Goal: Information Seeking & Learning: Learn about a topic

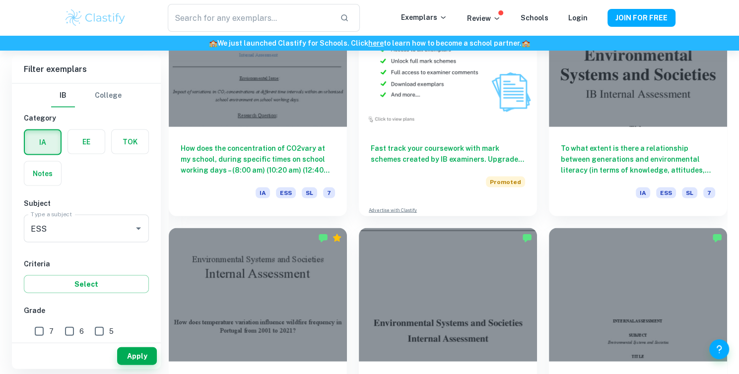
scroll to position [2019, 0]
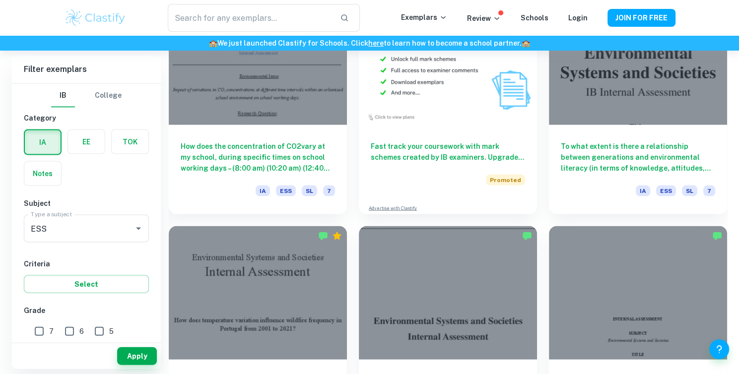
click at [320, 150] on h6 "How does the concentration of CO2vary at my school, during specific times on sc…" at bounding box center [258, 157] width 154 height 33
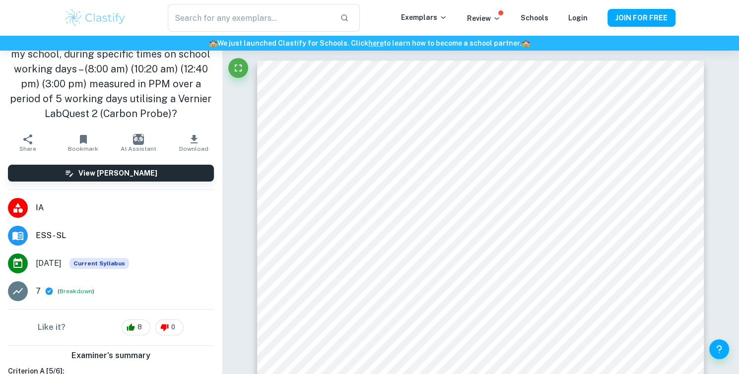
scroll to position [28, 0]
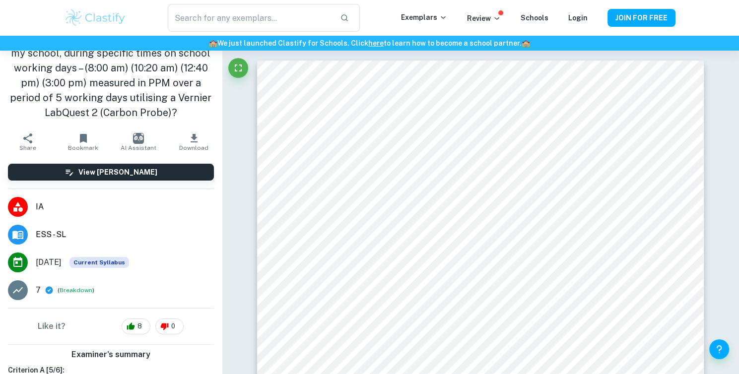
click at [177, 128] on button "Download" at bounding box center [194, 142] width 56 height 28
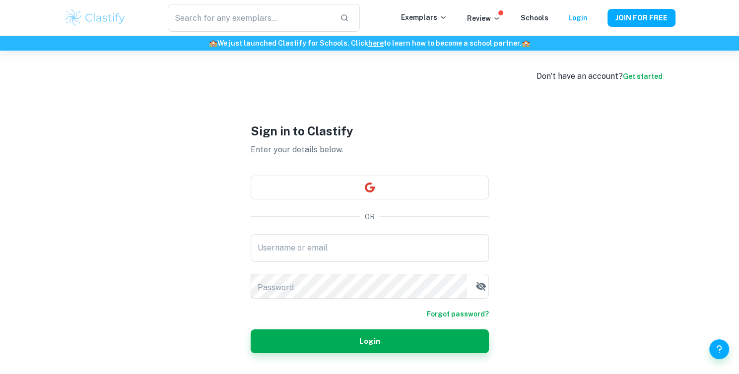
click at [359, 191] on button "button" at bounding box center [370, 188] width 238 height 24
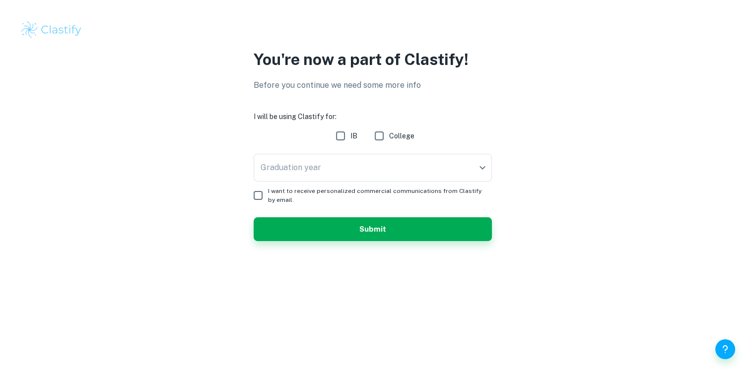
click at [367, 149] on body "We value your privacy We use cookies to enhance your browsing experience, serve…" at bounding box center [372, 187] width 745 height 374
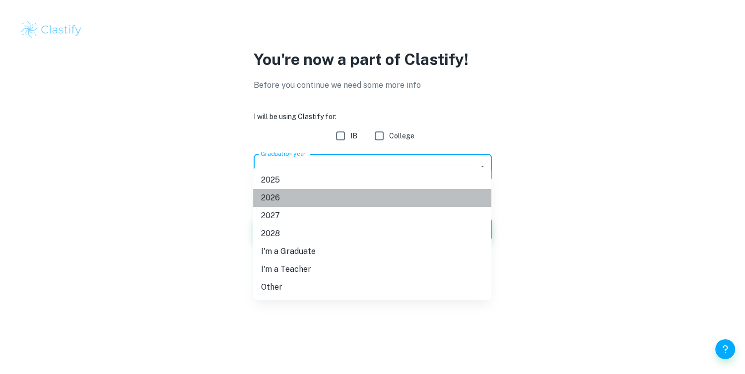
click at [313, 193] on li "2026" at bounding box center [372, 198] width 238 height 18
type input "2026"
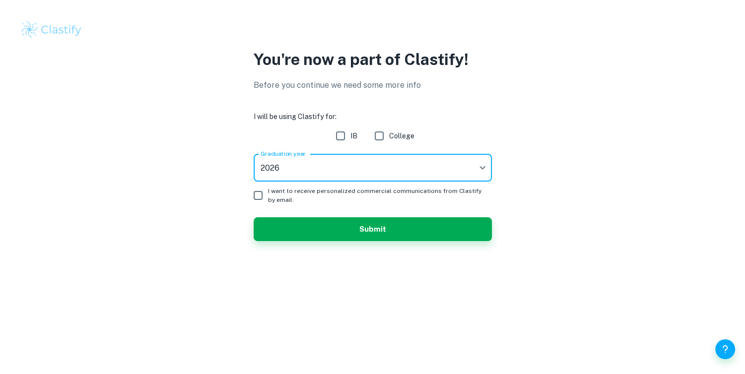
click at [349, 129] on input "IB" at bounding box center [340, 136] width 20 height 20
checkbox input "true"
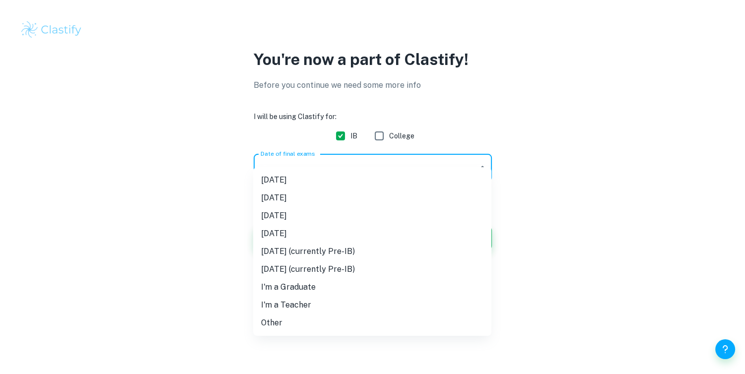
click at [294, 163] on body "We value your privacy We use cookies to enhance your browsing experience, serve…" at bounding box center [372, 187] width 745 height 374
click at [308, 184] on li "[DATE]" at bounding box center [372, 180] width 238 height 18
type input "M25"
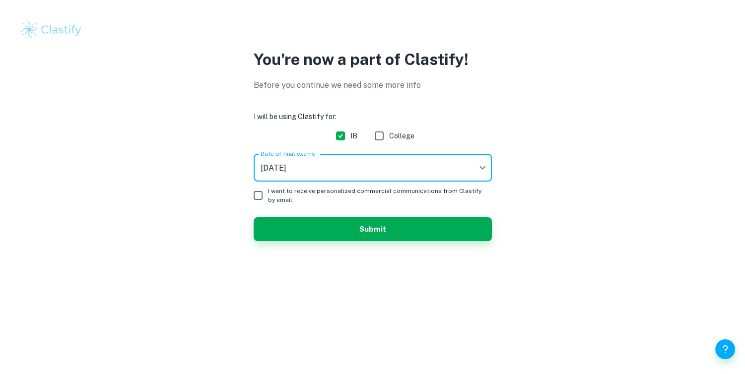
click at [252, 186] on input "I want to receive personalized commercial communications from Clastify by email." at bounding box center [258, 196] width 20 height 20
checkbox input "true"
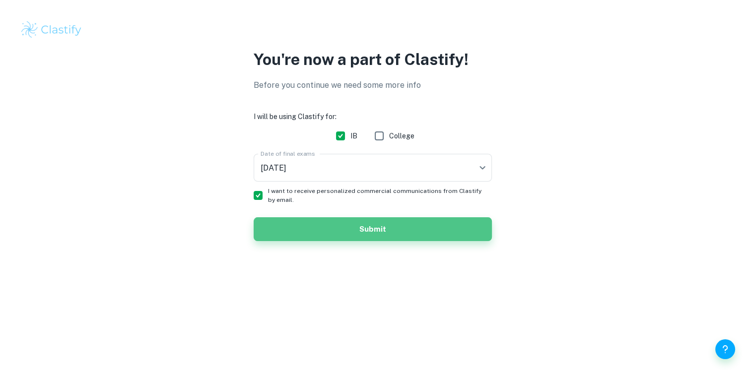
click at [289, 217] on button "Submit" at bounding box center [373, 229] width 238 height 24
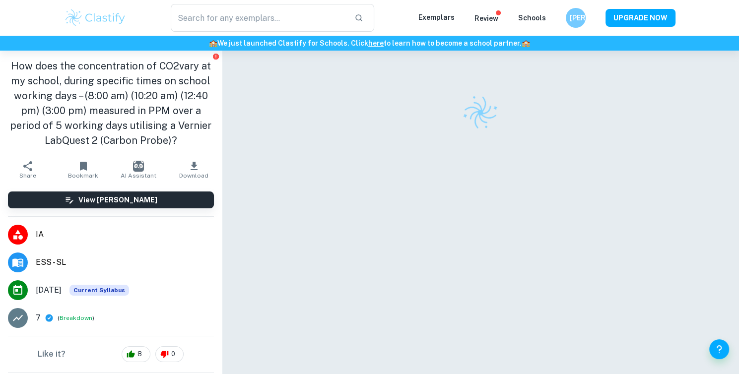
click at [191, 172] on span "Download" at bounding box center [193, 175] width 29 height 7
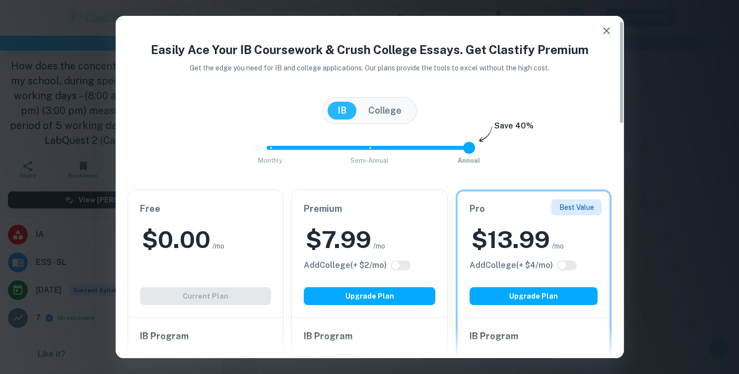
scroll to position [41, 0]
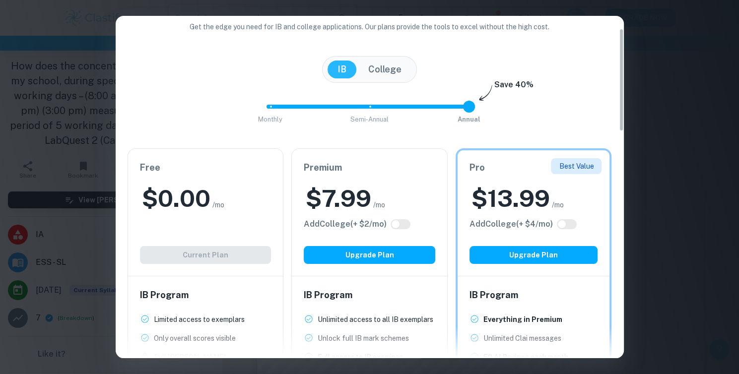
click at [212, 212] on div "Free $ 0.00 /mo Add College (+ $ 2 /mo) Current Plan" at bounding box center [205, 212] width 155 height 127
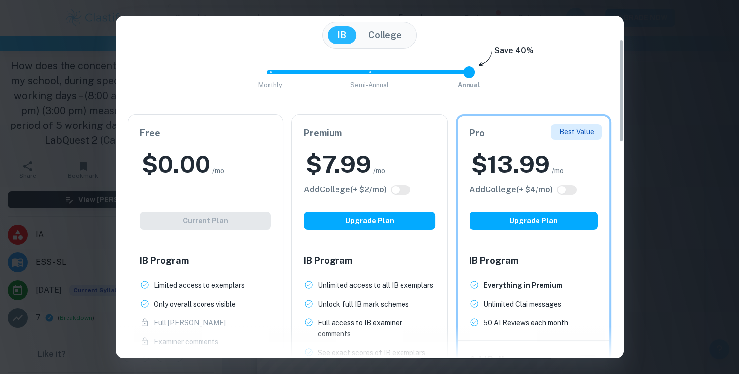
scroll to position [78, 0]
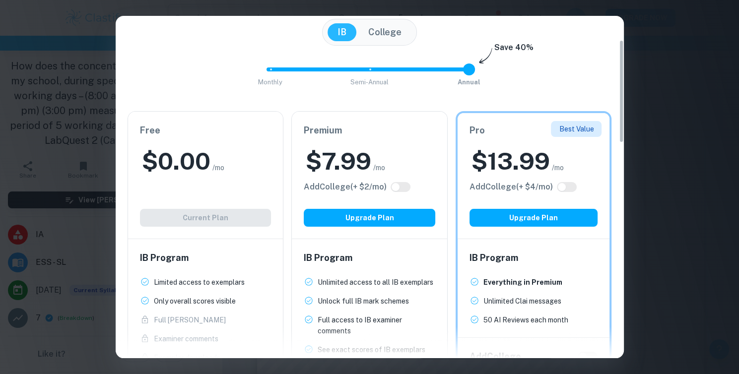
click at [247, 197] on div "Free $ 0.00 /mo Add College (+ $ 2 /mo) Current Plan" at bounding box center [205, 175] width 155 height 127
click at [389, 27] on button "College" at bounding box center [384, 32] width 53 height 18
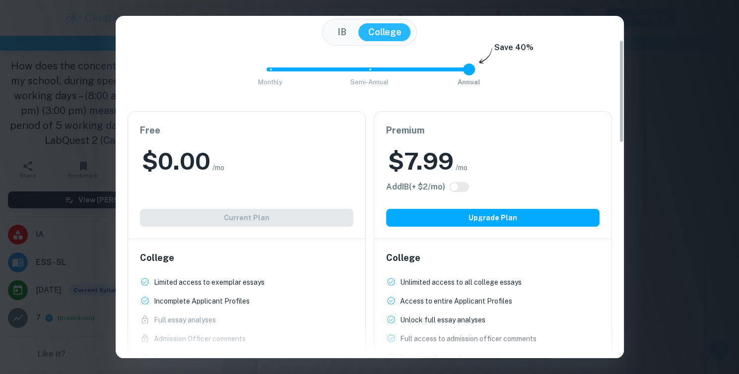
click at [350, 29] on button "IB" at bounding box center [341, 32] width 29 height 18
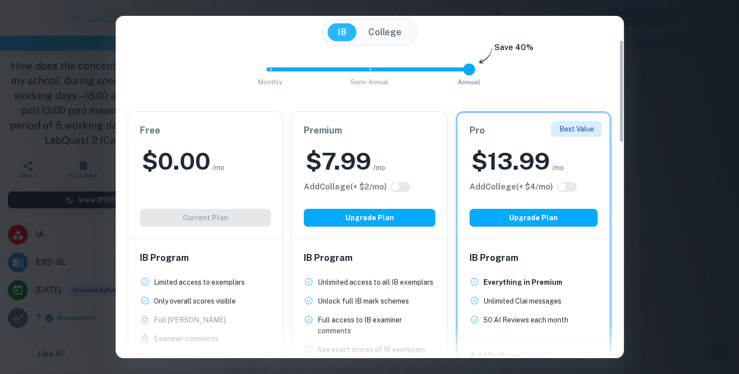
click at [234, 194] on div "Free $ 0.00 /mo Add College (+ $ 2 /mo) Current Plan" at bounding box center [205, 175] width 155 height 127
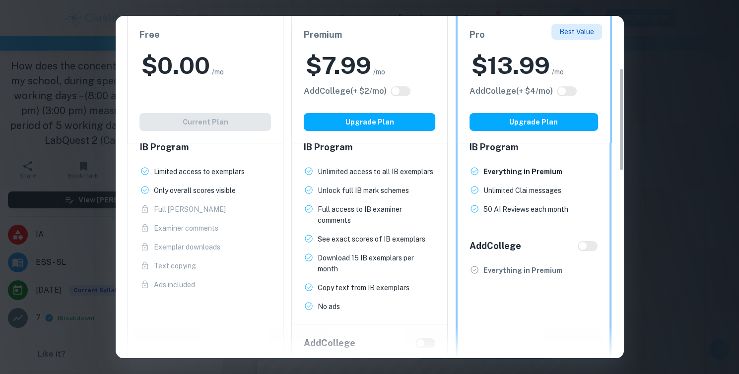
scroll to position [172, 0]
click at [678, 168] on div "Easily Ace Your IB Coursework & Crush College Essays. Get Clastify Premium Get …" at bounding box center [369, 187] width 739 height 374
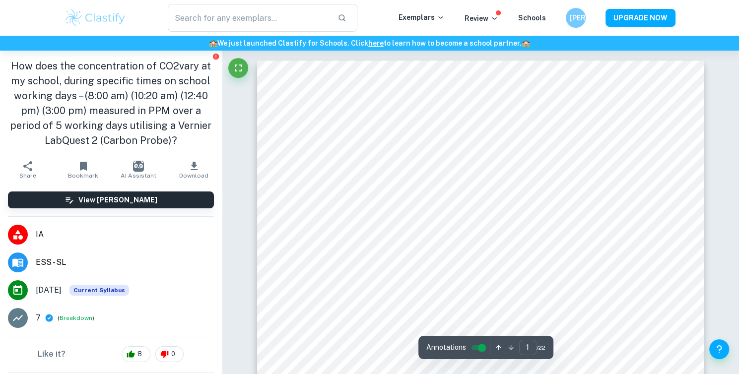
click at [183, 156] on button "Download" at bounding box center [194, 170] width 56 height 28
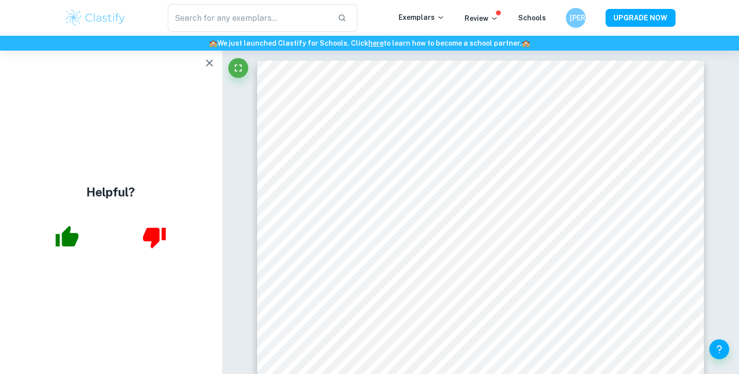
scroll to position [0, 0]
click at [210, 63] on icon "button" at bounding box center [209, 63] width 12 height 12
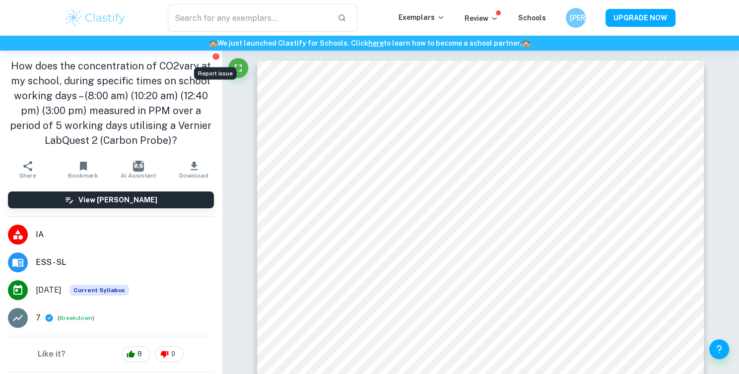
click at [213, 54] on icon "Report issue" at bounding box center [216, 57] width 6 height 6
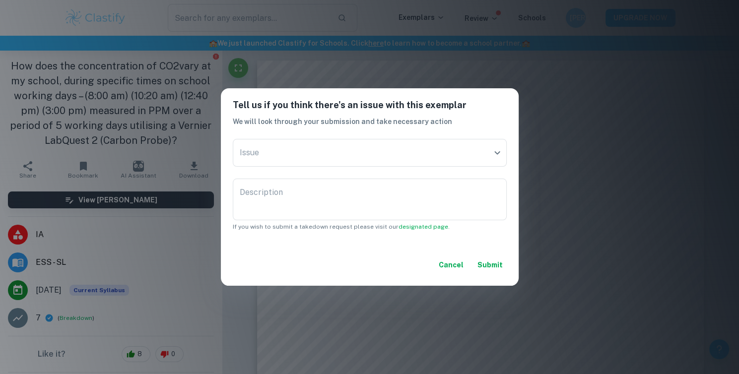
click at [196, 96] on div "Tell us if you think there's an issue with this exemplar We will look through y…" at bounding box center [369, 187] width 739 height 374
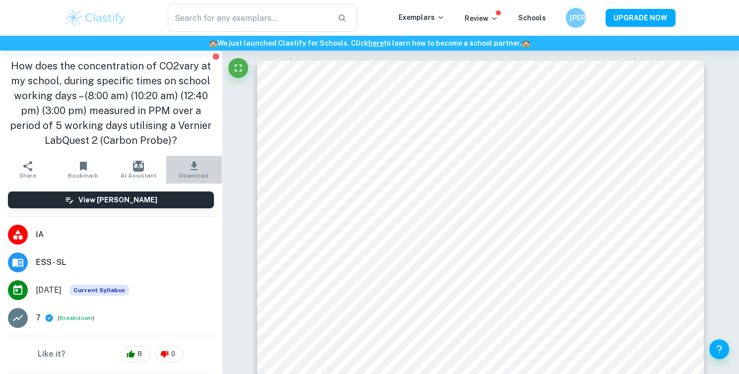
click at [188, 160] on icon "button" at bounding box center [194, 166] width 12 height 12
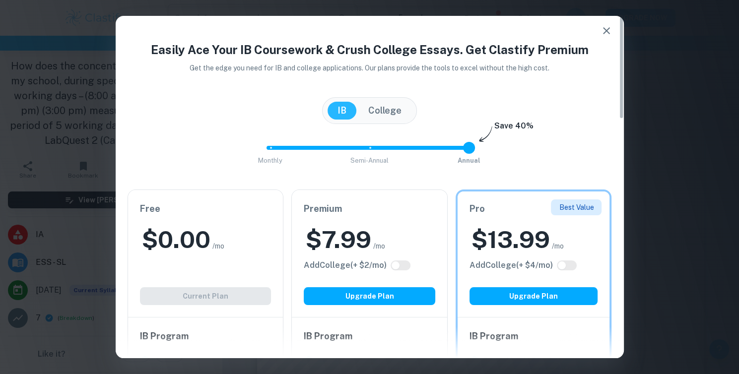
click at [81, 132] on div "Easily Ace Your IB Coursework & Crush College Essays. Get Clastify Premium Get …" at bounding box center [369, 187] width 739 height 374
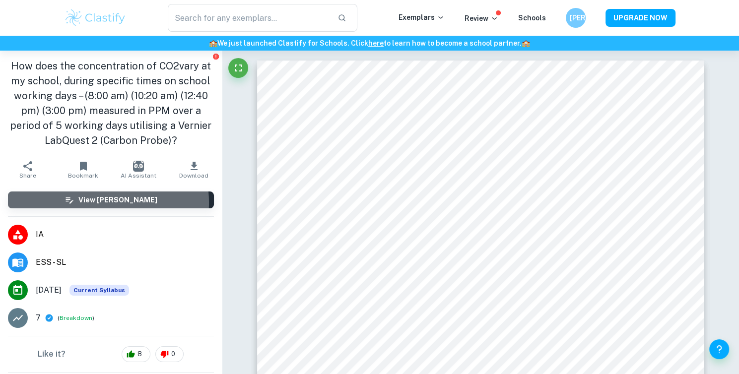
click at [93, 194] on h6 "View [PERSON_NAME]" at bounding box center [117, 199] width 79 height 11
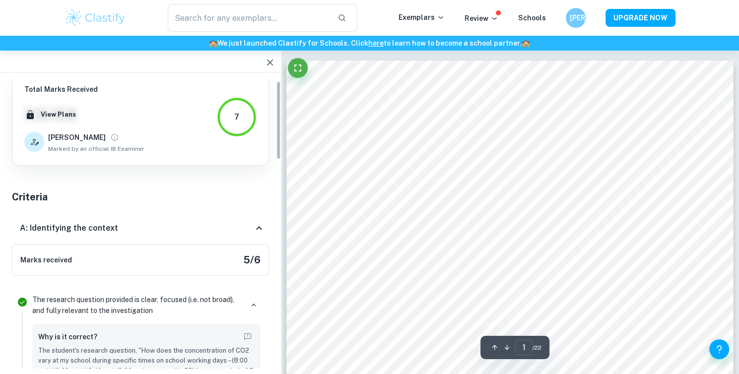
scroll to position [8, 0]
click at [271, 65] on icon "button" at bounding box center [270, 63] width 12 height 12
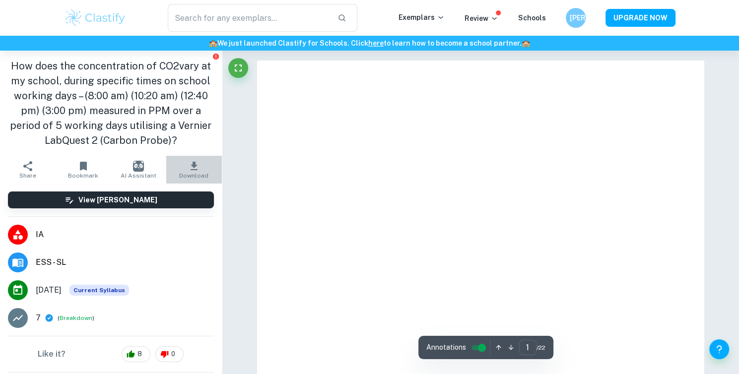
click at [191, 162] on icon "button" at bounding box center [194, 166] width 7 height 8
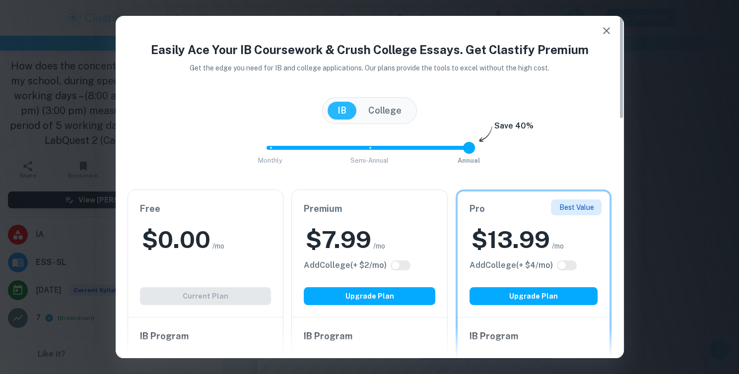
click at [189, 273] on div "Free $ 0.00 /mo Add College (+ $ 2 /mo) Current Plan" at bounding box center [205, 253] width 155 height 127
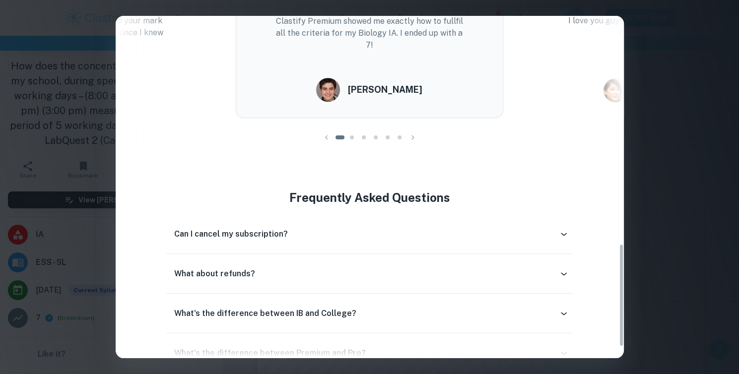
scroll to position [788, 0]
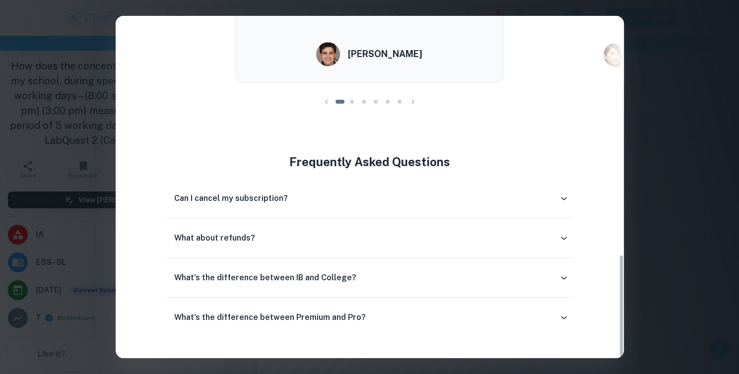
click at [71, 262] on div "Easily Ace Your IB Coursework & Crush College Essays. Get Clastify Premium Get …" at bounding box center [369, 187] width 739 height 374
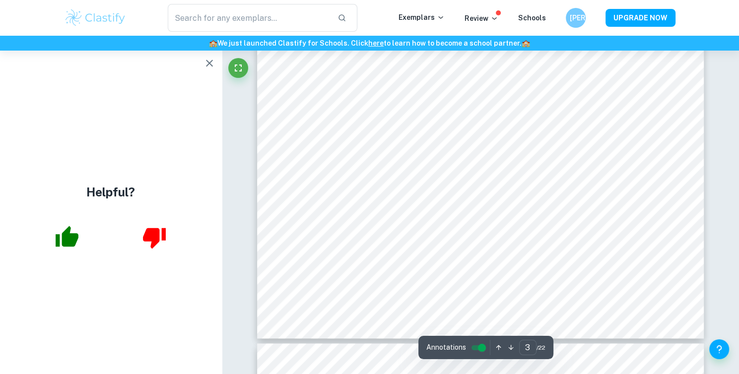
scroll to position [1610, 0]
click at [204, 62] on button "button" at bounding box center [209, 63] width 20 height 20
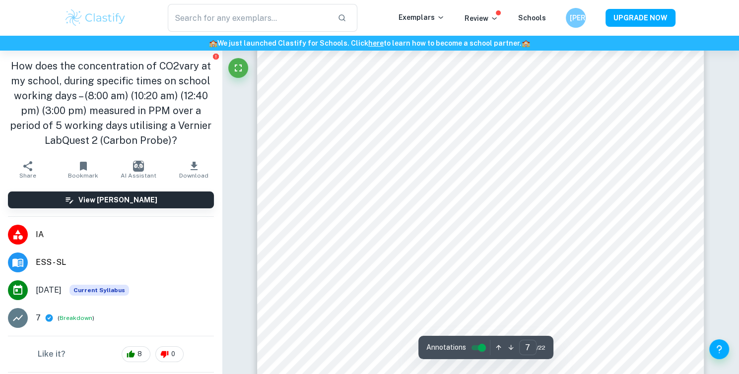
scroll to position [3900, 0]
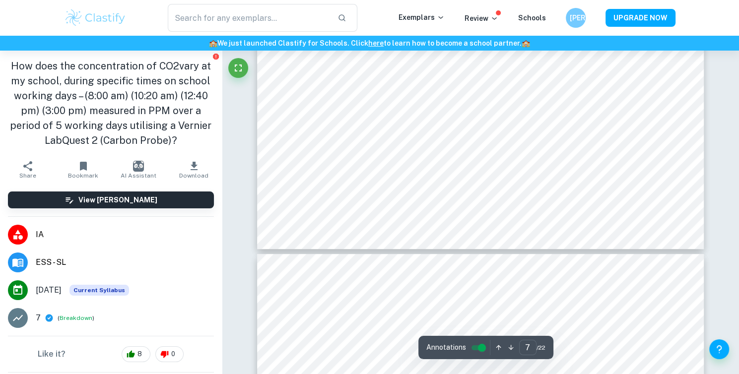
type input "8"
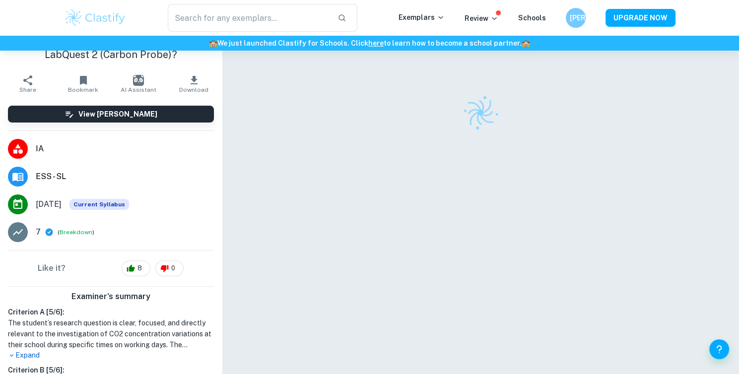
scroll to position [13, 0]
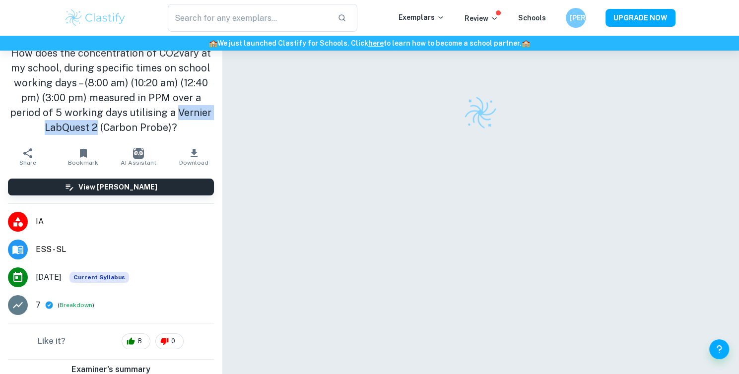
drag, startPoint x: 181, startPoint y: 118, endPoint x: 204, endPoint y: 83, distance: 42.1
click at [204, 83] on h1 "How does the concentration of CO2vary at my school, during specific times on sc…" at bounding box center [111, 90] width 206 height 89
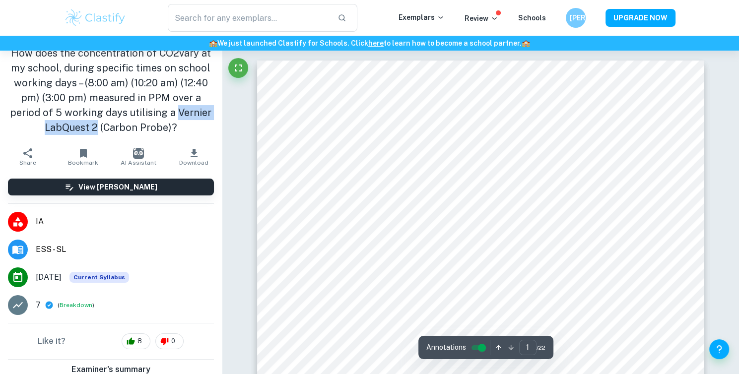
click at [136, 82] on h1 "How does the concentration of CO2vary at my school, during specific times on sc…" at bounding box center [111, 90] width 206 height 89
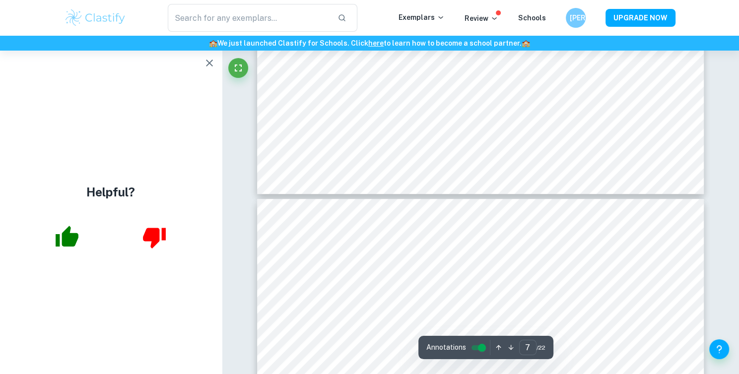
scroll to position [4089, 0]
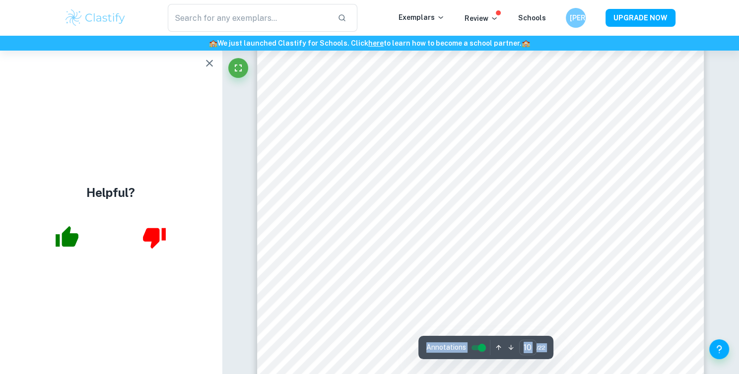
scroll to position [5484, 0]
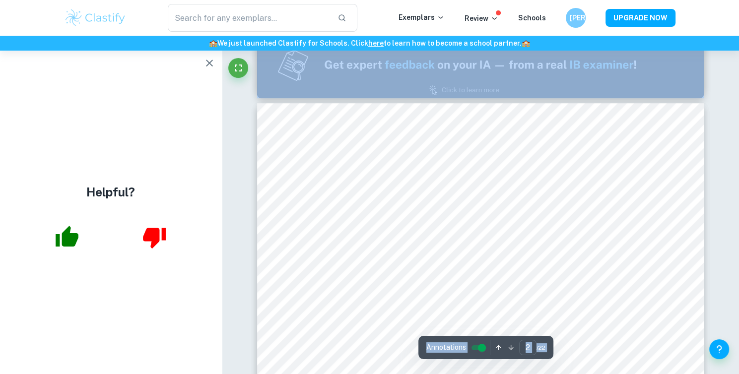
type input "1"
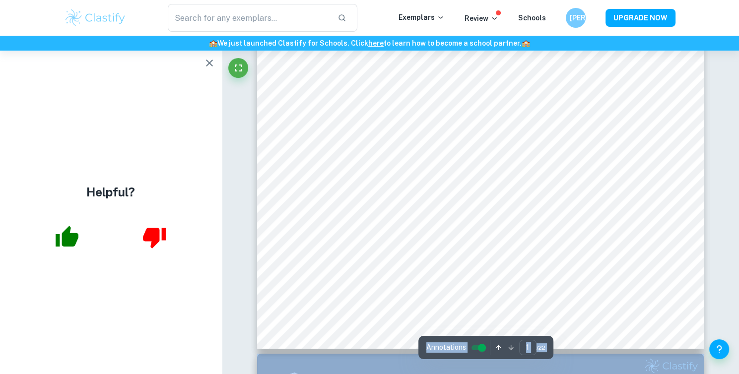
scroll to position [0, 0]
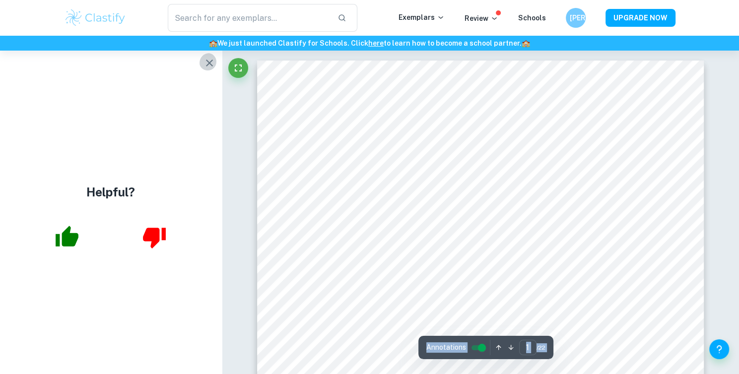
click at [213, 66] on button "button" at bounding box center [209, 63] width 20 height 20
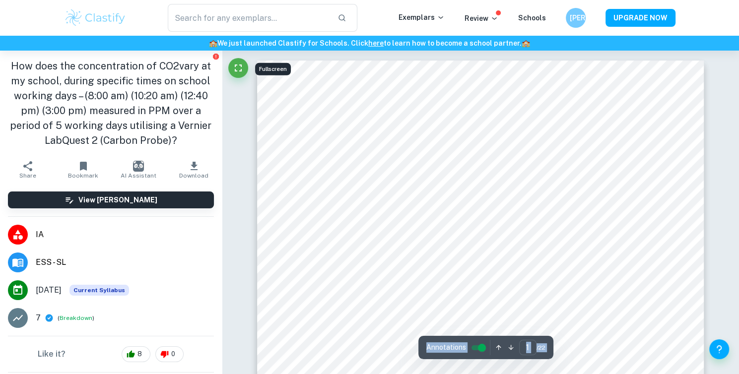
click at [237, 71] on icon "Fullscreen" at bounding box center [238, 68] width 12 height 12
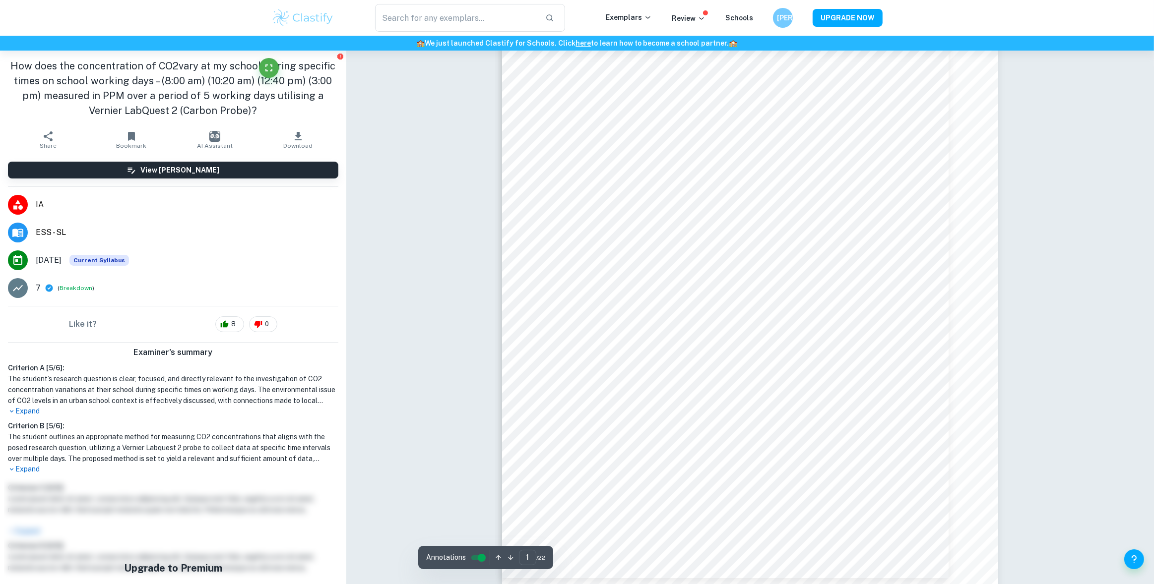
scroll to position [61, 0]
